Goal: Information Seeking & Learning: Learn about a topic

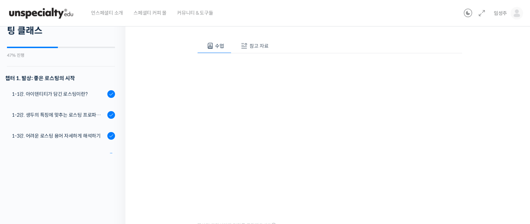
scroll to position [347, 0]
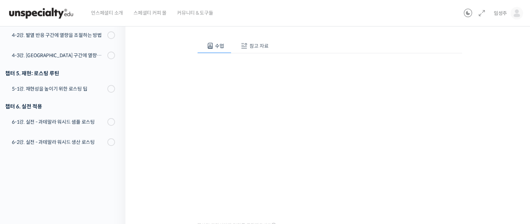
click at [181, 111] on div "Strength Level, 생두별 특징을 살리는 아이덴티티 커피랩 윤원균 대표의 로스팅 클래스 3-3강. 로스팅 포인트를 만드는 세 가지 조…" at bounding box center [329, 127] width 339 height 322
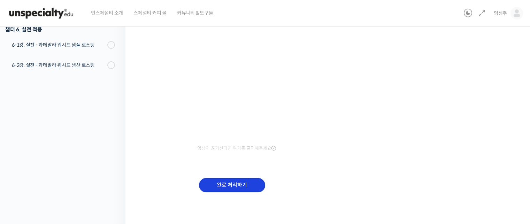
click at [229, 184] on input "완료 처리하기" at bounding box center [232, 185] width 66 height 14
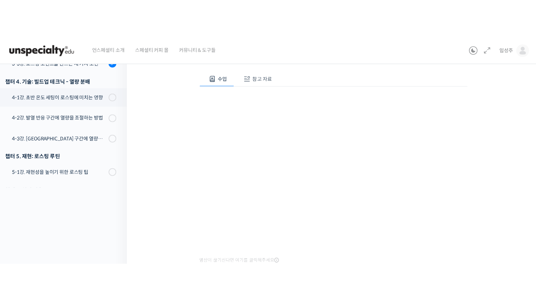
scroll to position [65, 0]
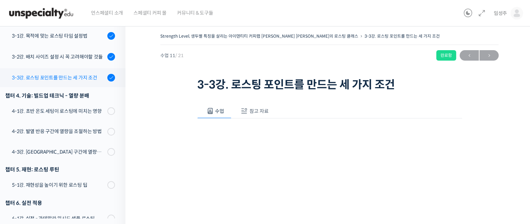
scroll to position [278, 0]
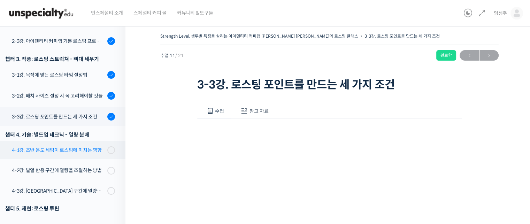
click at [61, 143] on link "4-1강. 초반 온도 세팅이 로스팅에 미치는 영향" at bounding box center [61, 150] width 129 height 18
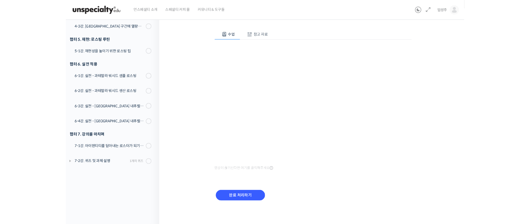
scroll to position [358, 0]
